Goal: Task Accomplishment & Management: Complete application form

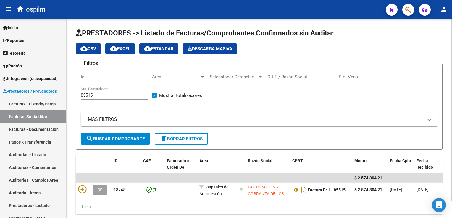
scroll to position [19, 0]
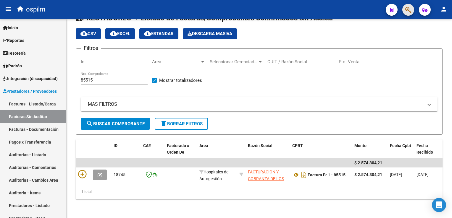
click at [409, 6] on span "button" at bounding box center [409, 10] width 6 height 12
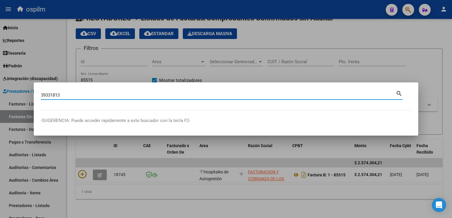
type input "39331813"
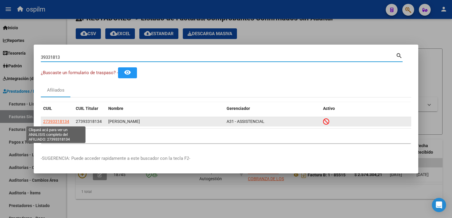
click at [62, 120] on span "27393318134" at bounding box center [56, 121] width 26 height 5
type textarea "27393318134"
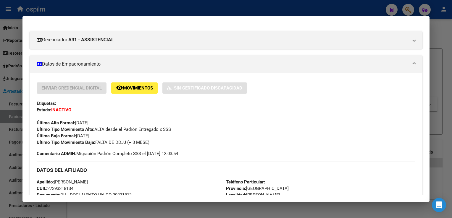
scroll to position [41, 0]
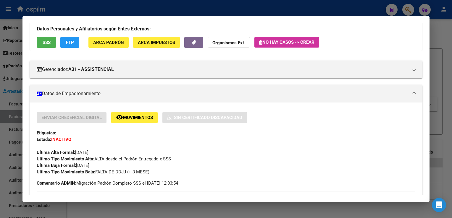
click at [128, 117] on span "Movimientos" at bounding box center [138, 117] width 30 height 5
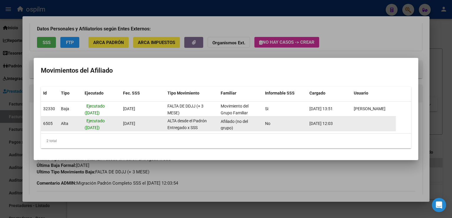
scroll to position [7, 0]
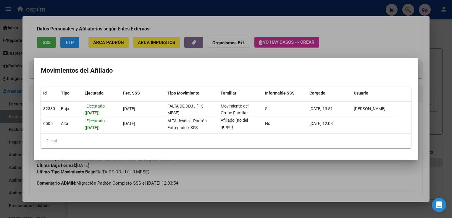
click at [397, 44] on div at bounding box center [226, 109] width 452 height 218
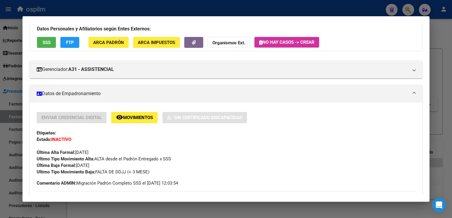
click at [442, 49] on div at bounding box center [226, 109] width 452 height 218
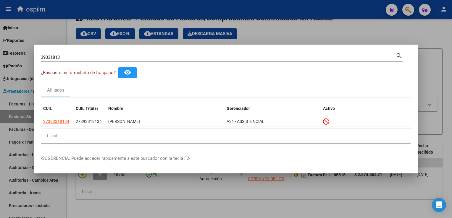
click at [378, 34] on div at bounding box center [226, 109] width 452 height 218
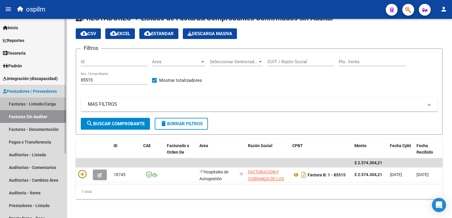
click at [34, 104] on link "Facturas - Listado/Carga" at bounding box center [33, 104] width 66 height 13
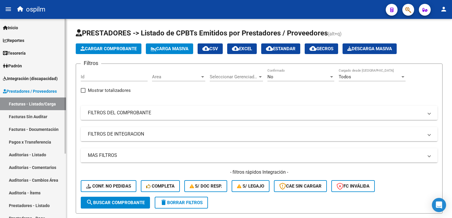
click at [36, 116] on link "Facturas Sin Auditar" at bounding box center [33, 116] width 66 height 13
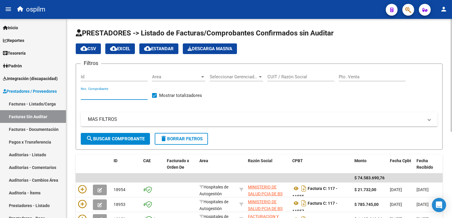
click at [91, 95] on input "Nro. Comprobante" at bounding box center [114, 95] width 67 height 5
type input "18417"
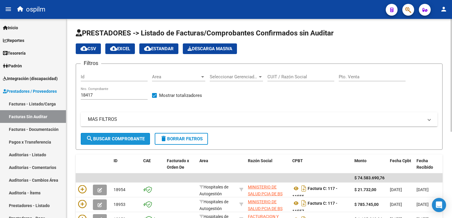
click at [110, 142] on button "search Buscar Comprobante" at bounding box center [115, 139] width 69 height 12
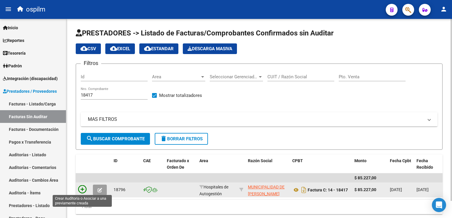
click at [83, 188] on icon at bounding box center [82, 190] width 8 height 8
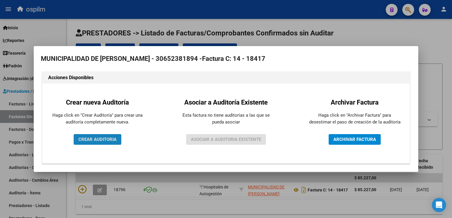
click at [99, 143] on button "CREAR AUDITORIA" at bounding box center [98, 139] width 48 height 11
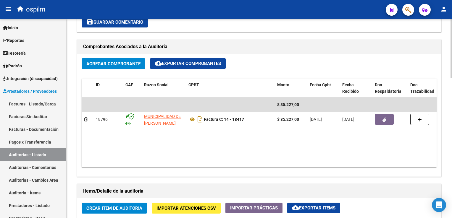
scroll to position [355, 0]
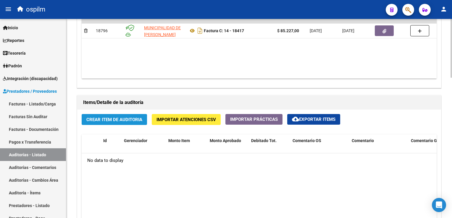
click at [98, 122] on button "Crear Item de Auditoria" at bounding box center [114, 119] width 65 height 11
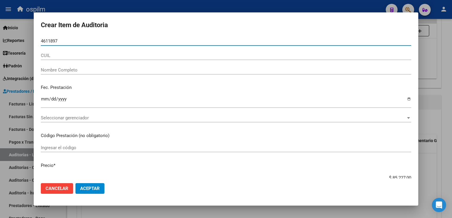
type input "46118973"
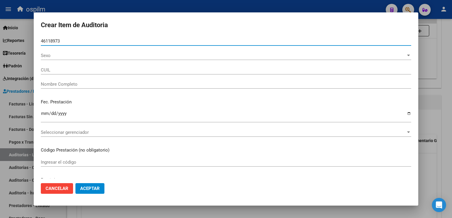
type input "27461189739"
type input "RELOS IRINA KEIKI HOSHI"
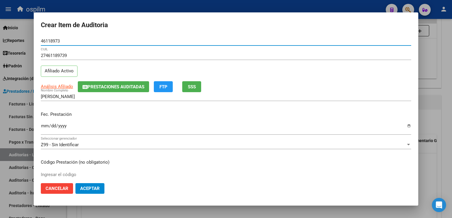
type input "46118973"
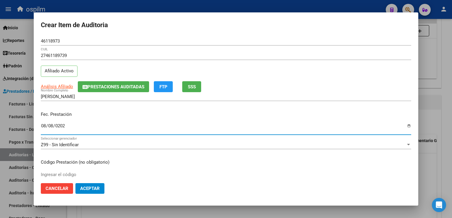
type input "2025-08-08"
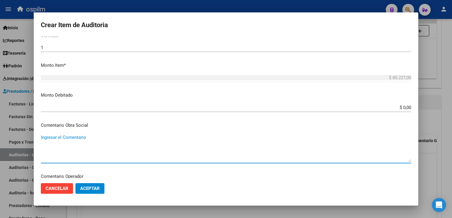
scroll to position [268, 0]
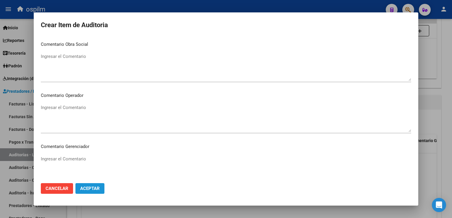
click at [91, 187] on span "Aceptar" at bounding box center [90, 188] width 20 height 5
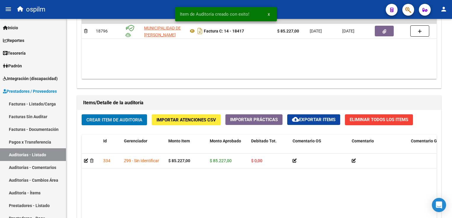
scroll to position [356, 0]
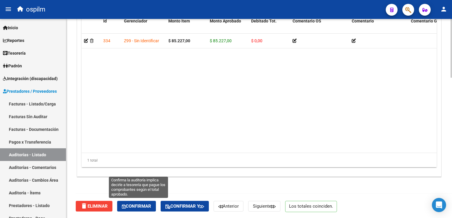
click at [142, 205] on span "Confirmar" at bounding box center [136, 206] width 29 height 5
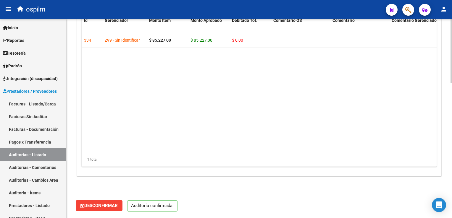
scroll to position [423, 0]
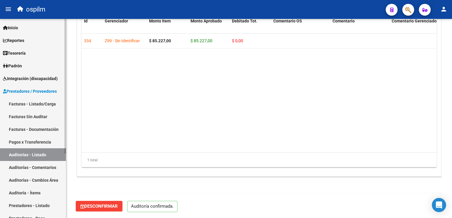
click at [25, 118] on link "Facturas Sin Auditar" at bounding box center [33, 116] width 66 height 13
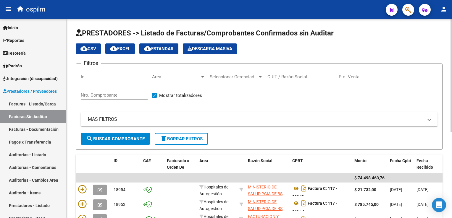
click at [116, 93] on input "Nro. Comprobante" at bounding box center [114, 95] width 67 height 5
type input "10447"
click at [111, 139] on span "search Buscar Comprobante" at bounding box center [115, 138] width 59 height 5
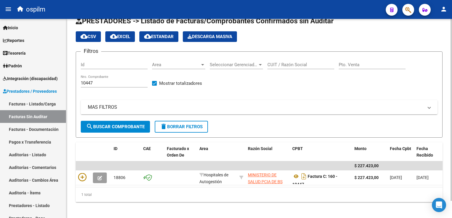
scroll to position [19, 0]
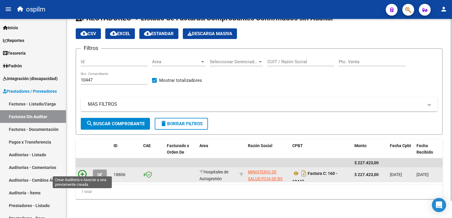
click at [80, 171] on icon at bounding box center [82, 175] width 8 height 8
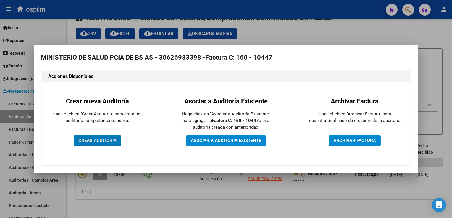
click at [84, 139] on span "CREAR AUDITORIA" at bounding box center [97, 140] width 38 height 5
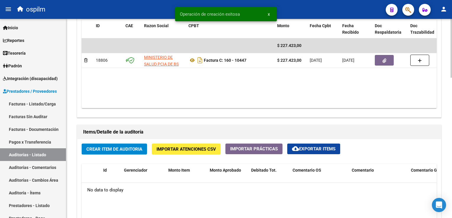
scroll to position [414, 0]
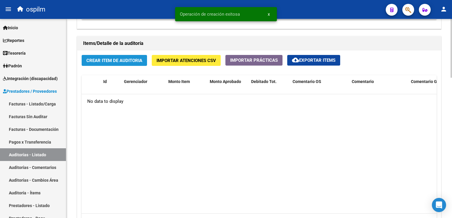
click at [122, 60] on span "Crear Item de Auditoria" at bounding box center [114, 60] width 56 height 5
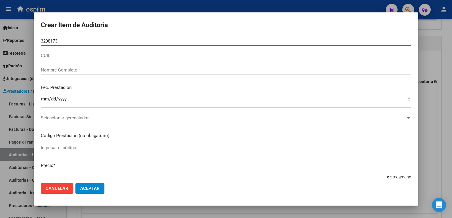
type input "32981734"
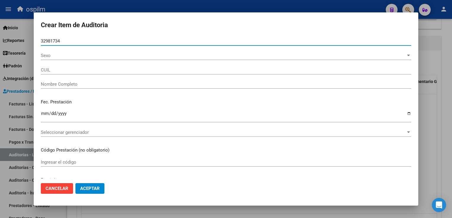
type input "27329817348"
type input "OZAN YANINA SOLEDAD"
type input "32981734"
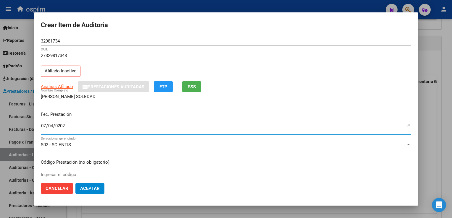
type input "2025-07-04"
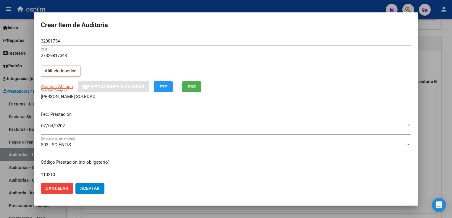
type input "110210"
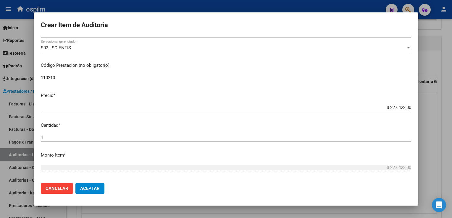
scroll to position [187, 0]
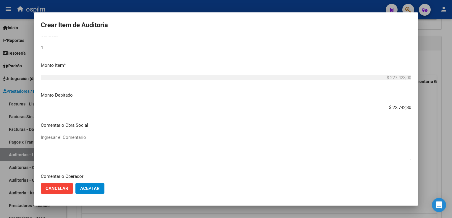
type input "$ 227.423,00"
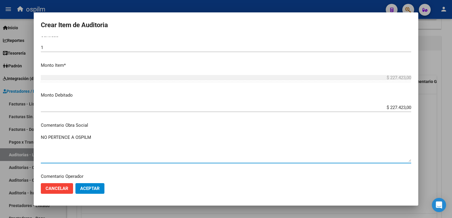
type textarea "NO PERTENCE A OSPILM"
click at [89, 189] on span "Aceptar" at bounding box center [90, 188] width 20 height 5
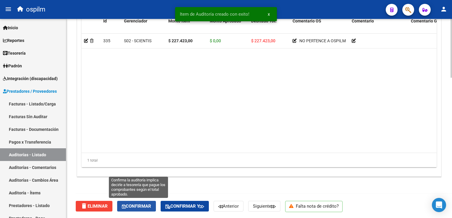
click at [145, 207] on span "Confirmar" at bounding box center [136, 206] width 29 height 5
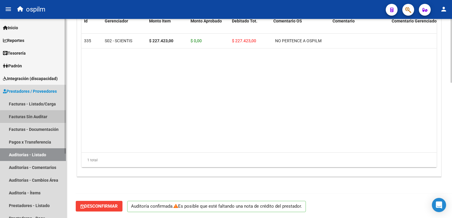
click at [38, 118] on link "Facturas Sin Auditar" at bounding box center [33, 116] width 66 height 13
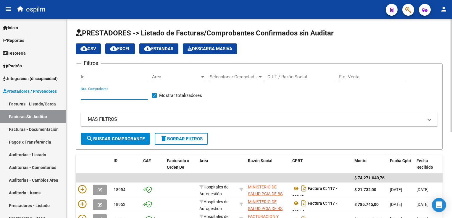
click at [96, 97] on input "Nro. Comprobante" at bounding box center [114, 95] width 67 height 5
type input "108154"
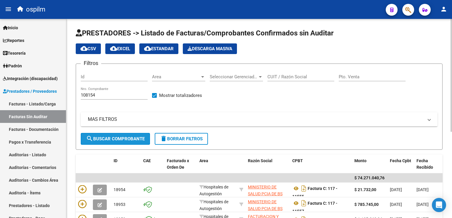
click at [119, 139] on span "search Buscar Comprobante" at bounding box center [115, 138] width 59 height 5
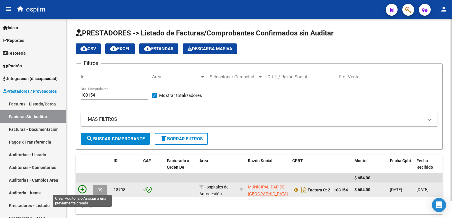
click at [83, 188] on icon at bounding box center [82, 190] width 8 height 8
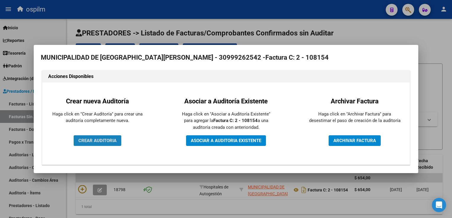
click at [96, 146] on button "CREAR AUDITORIA" at bounding box center [98, 141] width 48 height 11
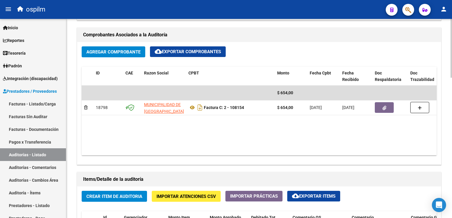
scroll to position [326, 0]
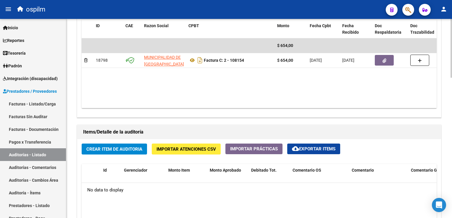
click at [110, 147] on span "Crear Item de Auditoria" at bounding box center [114, 149] width 56 height 5
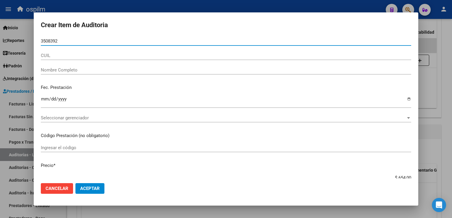
type input "35083924"
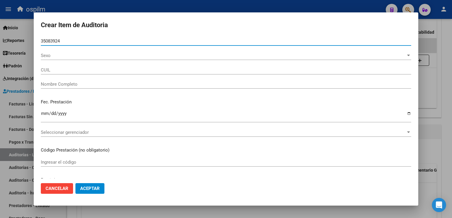
type input "27350839246"
type input "GOMEZ, LORENA PATRICIA"
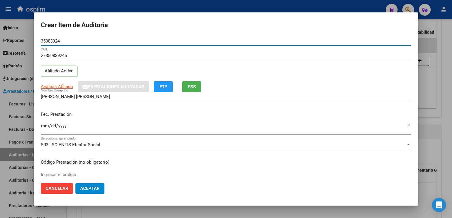
type input "35083924"
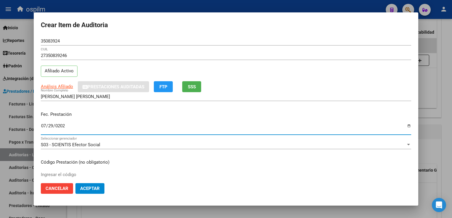
type input "2025-07-29"
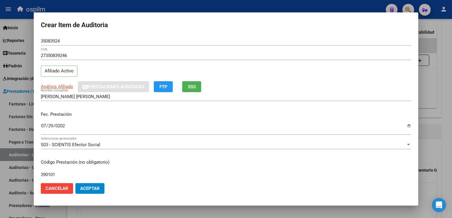
type input "390101"
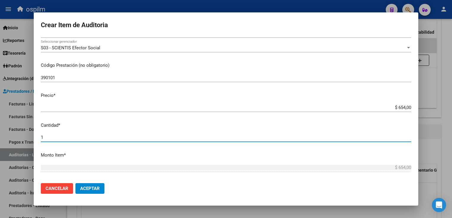
scroll to position [187, 0]
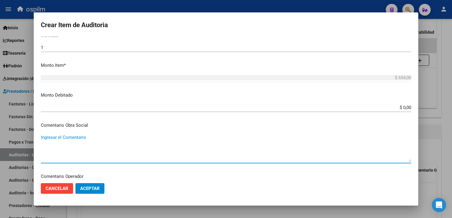
click at [97, 187] on span "Aceptar" at bounding box center [90, 188] width 20 height 5
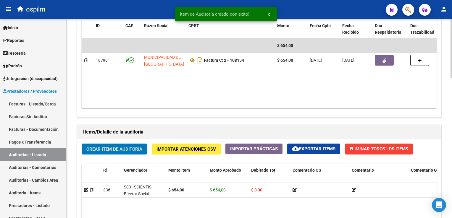
scroll to position [475, 0]
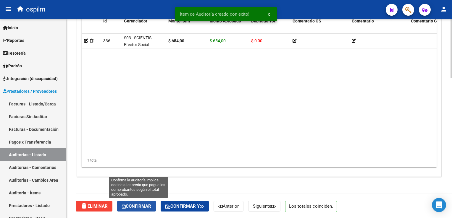
click at [141, 205] on span "Confirmar" at bounding box center [136, 206] width 29 height 5
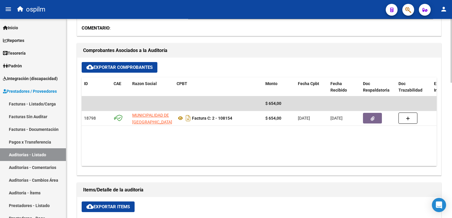
scroll to position [127, 0]
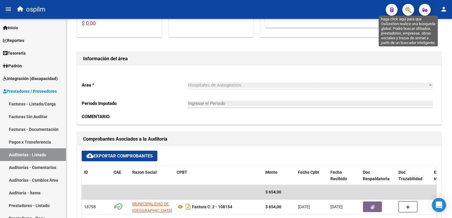
click at [406, 12] on icon "button" at bounding box center [409, 10] width 6 height 7
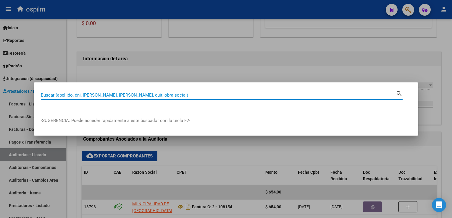
click at [115, 93] on input "Buscar (apellido, dni, [PERSON_NAME], [PERSON_NAME], cuit, obra social)" at bounding box center [218, 95] width 355 height 5
paste input "33200000"
type input "33200000"
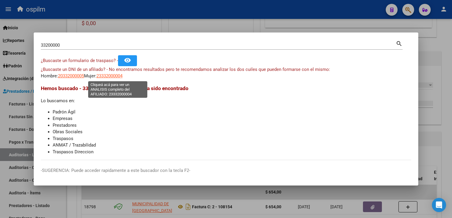
click at [115, 76] on span "23332000004" at bounding box center [110, 75] width 26 height 5
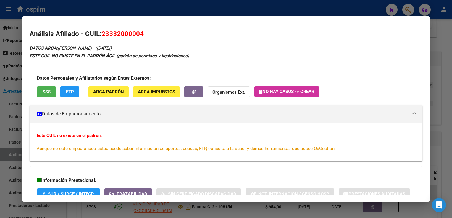
click at [65, 91] on button "FTP" at bounding box center [69, 91] width 19 height 11
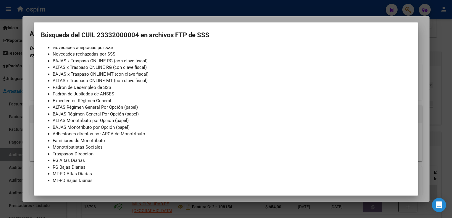
scroll to position [0, 0]
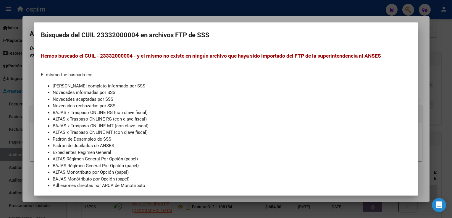
click at [425, 20] on div at bounding box center [226, 109] width 452 height 218
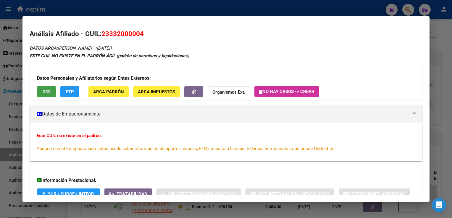
click at [43, 94] on span "SSS" at bounding box center [47, 91] width 8 height 5
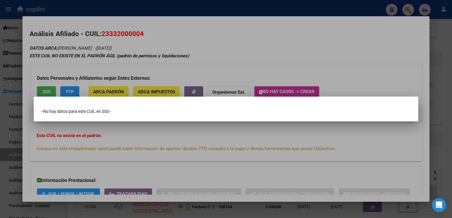
click at [133, 38] on div at bounding box center [226, 109] width 452 height 218
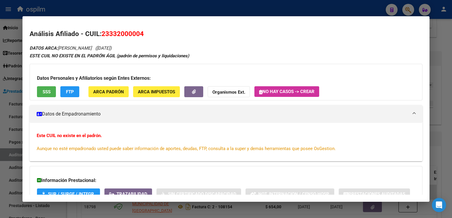
click at [119, 94] on span "ARCA Padrón" at bounding box center [108, 91] width 31 height 5
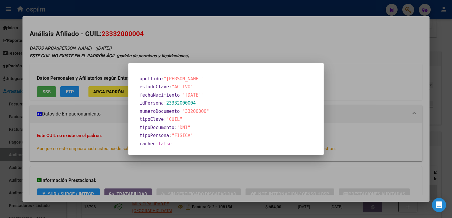
click at [294, 38] on div at bounding box center [226, 109] width 452 height 218
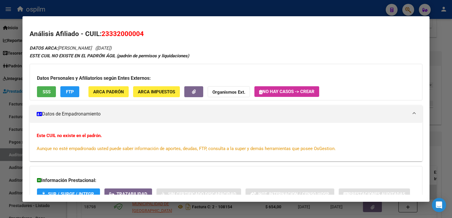
click at [445, 73] on div at bounding box center [226, 109] width 452 height 218
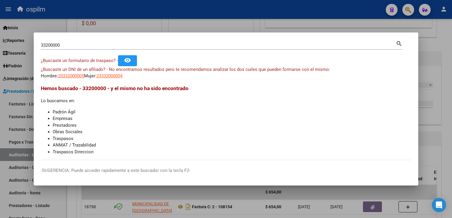
click at [435, 55] on div at bounding box center [226, 109] width 452 height 218
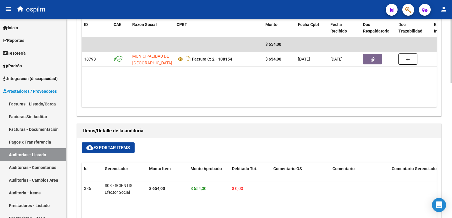
scroll to position [334, 0]
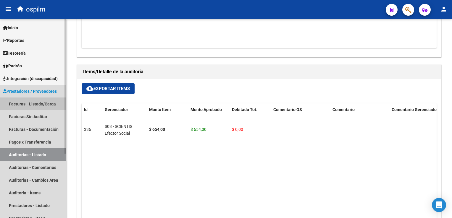
click at [34, 103] on link "Facturas - Listado/Carga" at bounding box center [33, 104] width 66 height 13
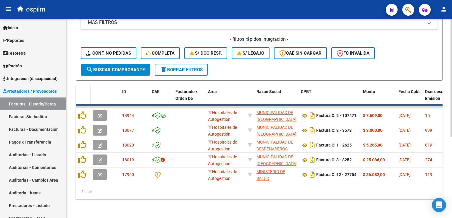
scroll to position [135, 0]
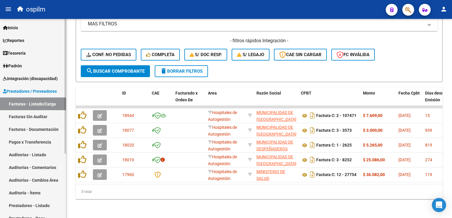
click at [32, 119] on link "Facturas Sin Auditar" at bounding box center [33, 116] width 66 height 13
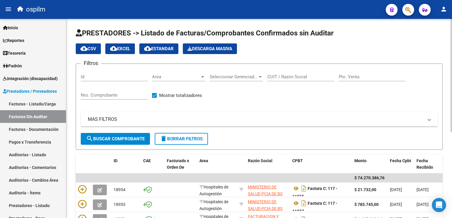
click at [110, 91] on div "Nro. Comprobante" at bounding box center [114, 93] width 67 height 13
type input "108157"
click at [110, 139] on span "search Buscar Comprobante" at bounding box center [115, 138] width 59 height 5
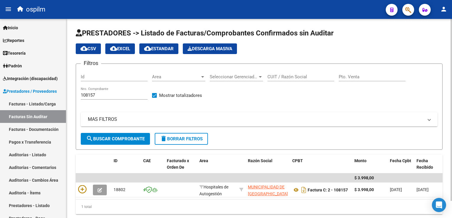
scroll to position [19, 0]
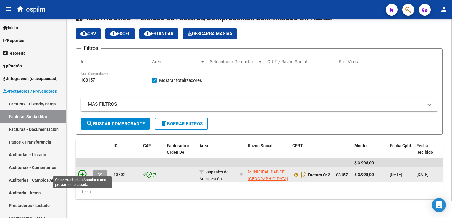
click at [81, 171] on icon at bounding box center [82, 175] width 8 height 8
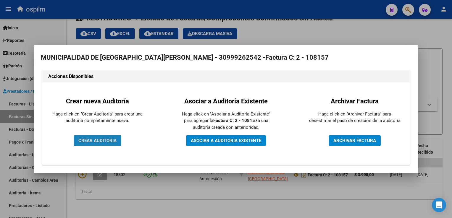
click at [94, 142] on span "CREAR AUDITORIA" at bounding box center [97, 140] width 38 height 5
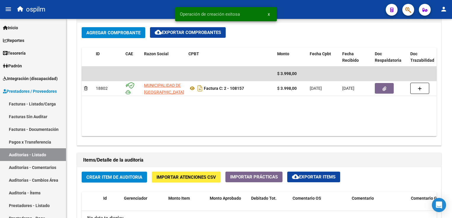
scroll to position [326, 0]
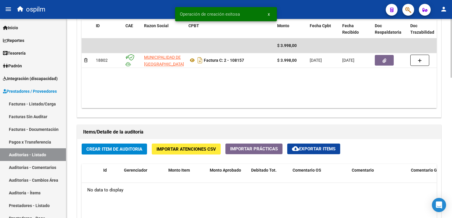
click at [92, 145] on button "Crear Item de Auditoria" at bounding box center [114, 149] width 65 height 11
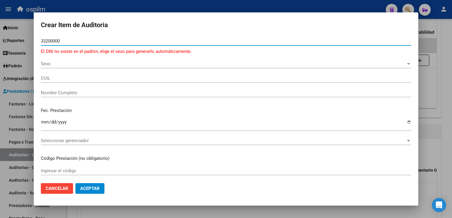
type input "33200000"
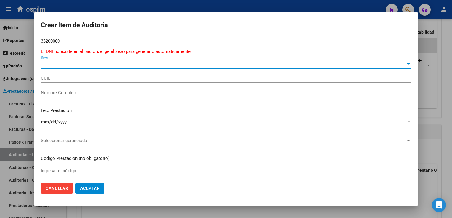
type input "23332000004"
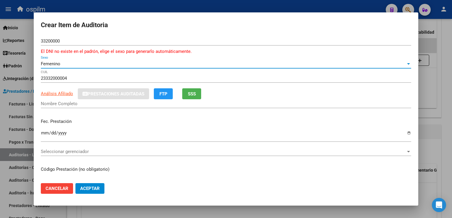
type input "ROMERO MARIA"
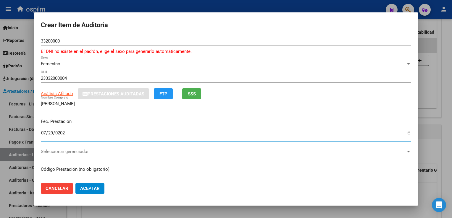
type input "2025-07-29"
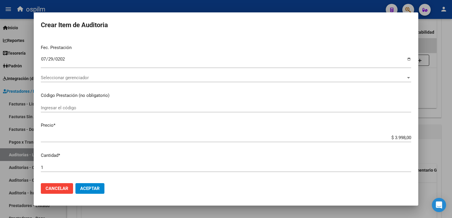
scroll to position [194, 0]
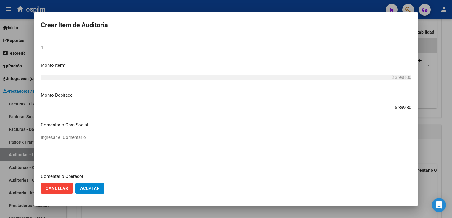
type input "$ 3.998,00"
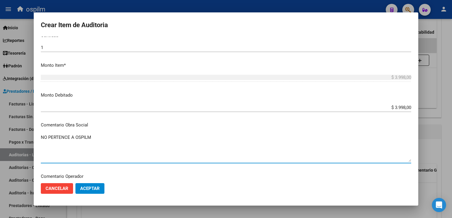
type textarea "NO PERTENCE A OSPILM"
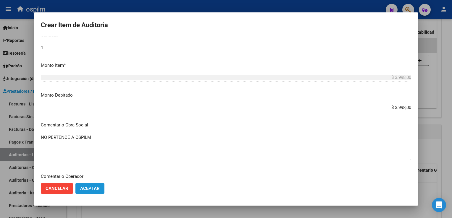
click at [87, 184] on button "Aceptar" at bounding box center [89, 189] width 29 height 11
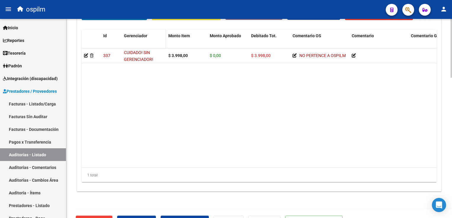
scroll to position [475, 0]
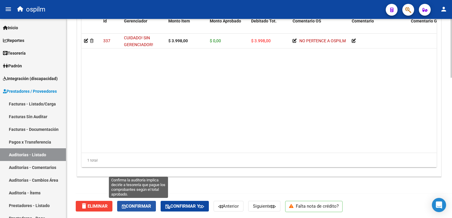
click at [131, 205] on span "Confirmar" at bounding box center [136, 206] width 29 height 5
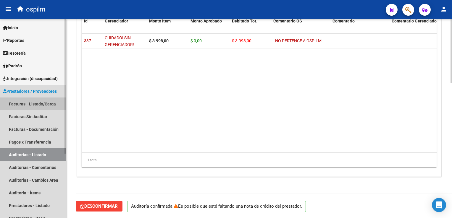
click at [41, 106] on link "Facturas - Listado/Carga" at bounding box center [33, 104] width 66 height 13
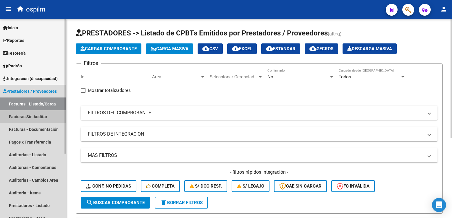
click at [34, 114] on link "Facturas Sin Auditar" at bounding box center [33, 116] width 66 height 13
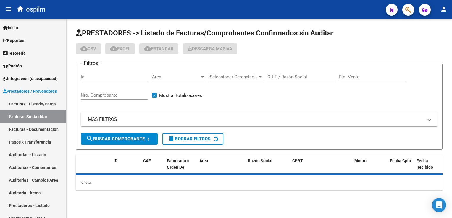
click at [101, 90] on div "Nro. Comprobante" at bounding box center [114, 93] width 67 height 13
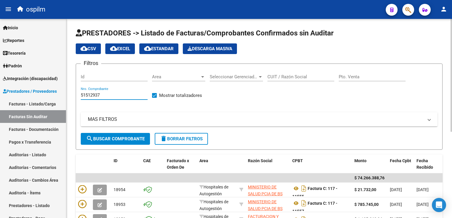
type input "51512937"
click at [104, 92] on div "51512937 Nro. Comprobante" at bounding box center [114, 93] width 67 height 13
drag, startPoint x: 105, startPoint y: 94, endPoint x: 0, endPoint y: 78, distance: 106.4
click at [0, 78] on html "menu ospilm person Firma Express Inicio Calendario SSS Instructivos Contacto OS…" at bounding box center [226, 109] width 452 height 218
type input "108158"
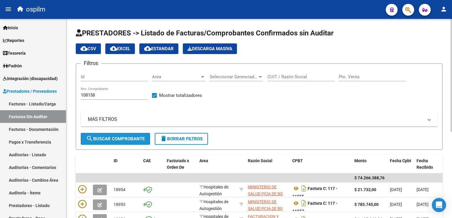
click at [107, 134] on button "search Buscar Comprobante" at bounding box center [115, 139] width 69 height 12
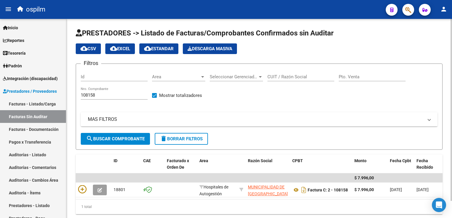
scroll to position [19, 0]
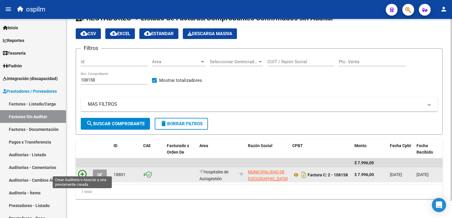
click at [82, 171] on icon at bounding box center [82, 175] width 8 height 8
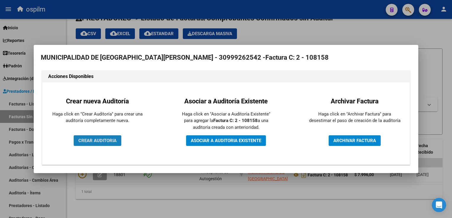
click at [95, 140] on span "CREAR AUDITORIA" at bounding box center [97, 140] width 38 height 5
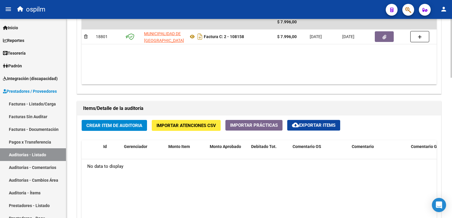
scroll to position [355, 0]
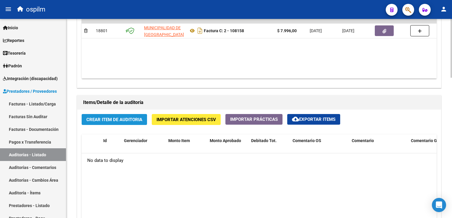
click at [129, 118] on span "Crear Item de Auditoria" at bounding box center [114, 119] width 56 height 5
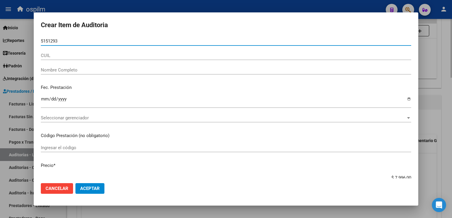
type input "51512937"
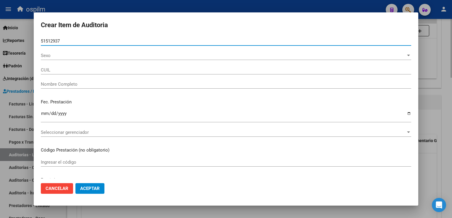
type input "20515129376"
type input "LIENDRO, CABELLO MAXIMILIANO"
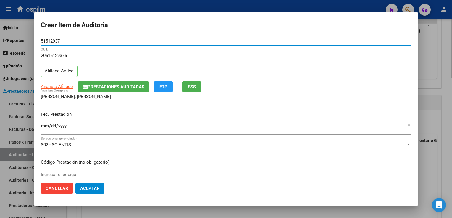
type input "51512937"
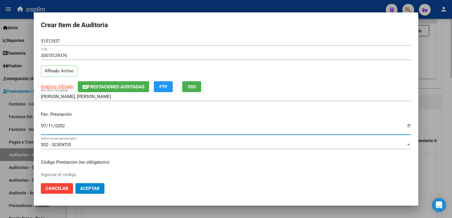
type input "2025-07-11"
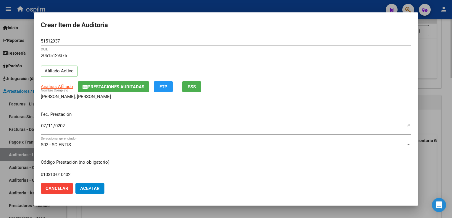
type input "010310-010402"
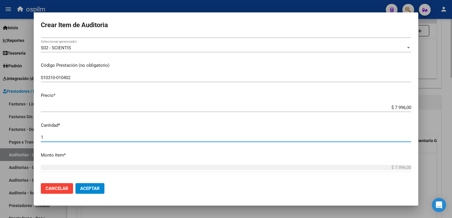
scroll to position [187, 0]
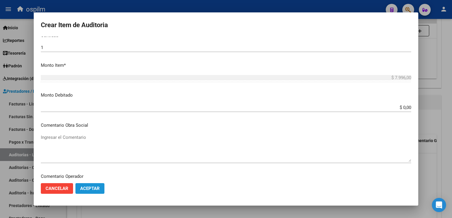
click at [93, 188] on span "Aceptar" at bounding box center [90, 188] width 20 height 5
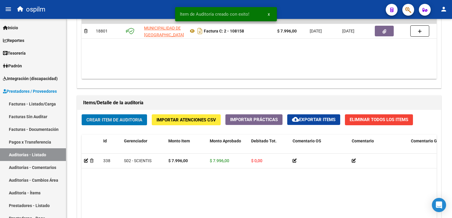
scroll to position [356, 0]
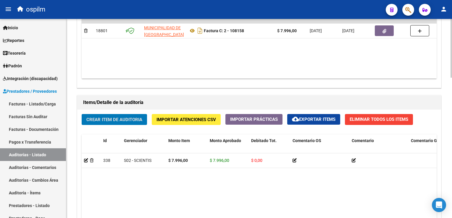
click at [139, 187] on datatable-body "338 S02 - SCIENTIS $ 7.996,00 $ 7.996,00 $ 0,00 20515129376 51512937 LIENDRO, C…" at bounding box center [259, 213] width 355 height 119
